Goal: Task Accomplishment & Management: Use online tool/utility

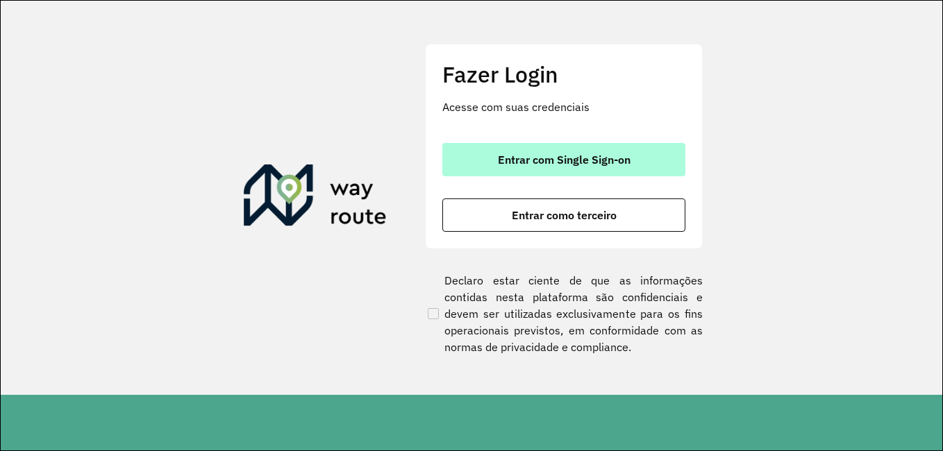
click at [521, 165] on span "Entrar com Single Sign-on" at bounding box center [564, 159] width 133 height 11
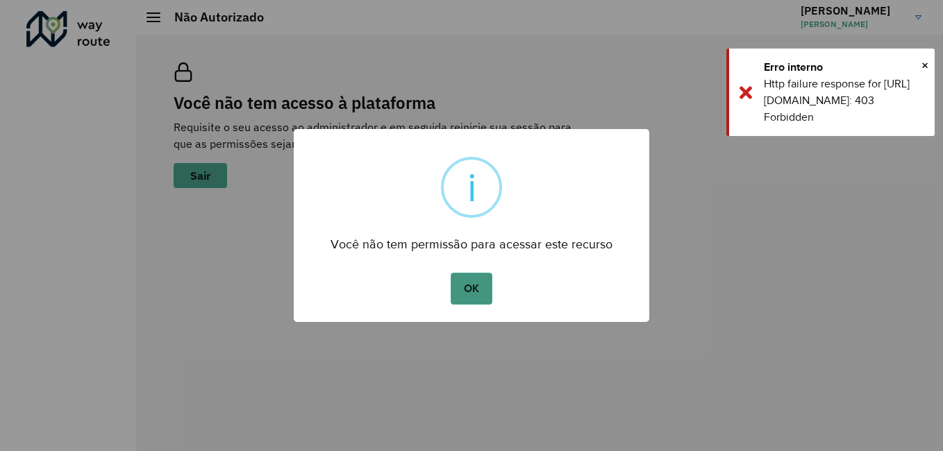
click at [483, 286] on button "OK" at bounding box center [470, 289] width 41 height 32
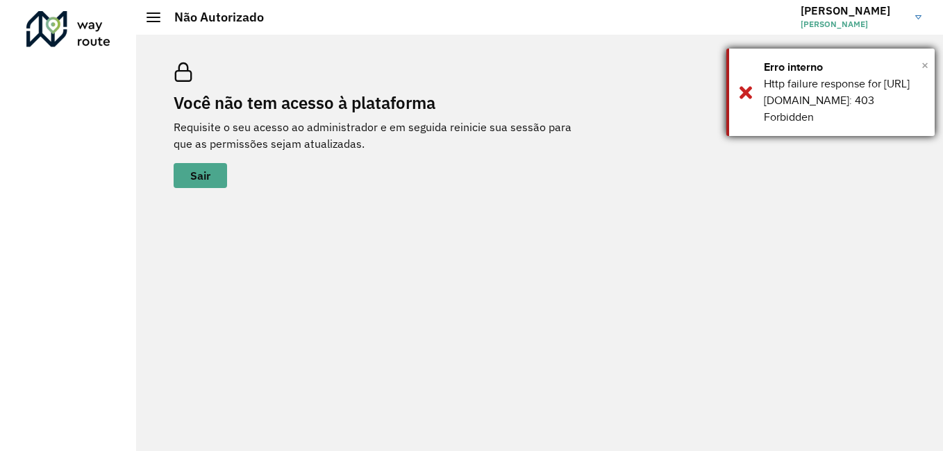
click at [922, 67] on span "×" at bounding box center [924, 65] width 7 height 21
